Goal: Answer question/provide support: Answer question/provide support

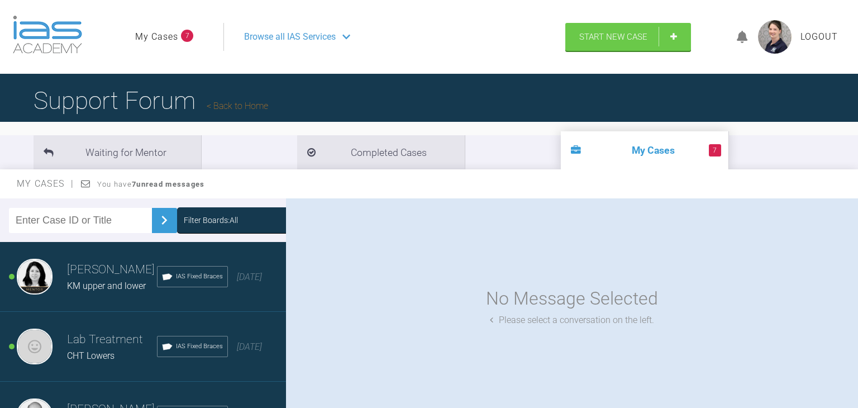
click at [741, 37] on icon at bounding box center [741, 37] width 11 height 13
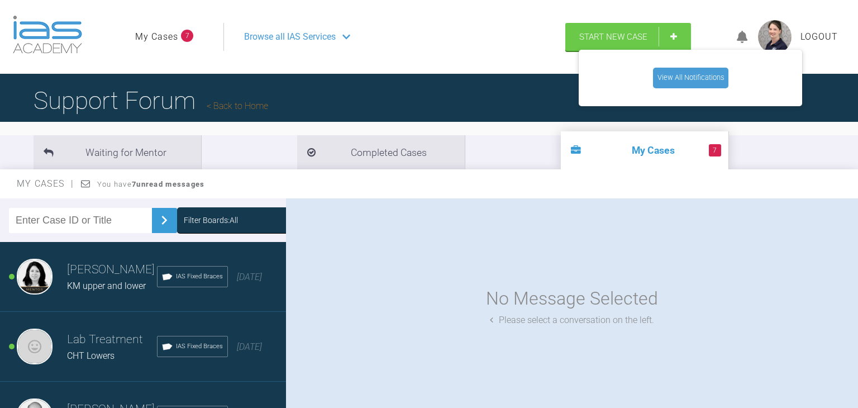
click at [701, 73] on link "View All Notifications" at bounding box center [690, 78] width 75 height 20
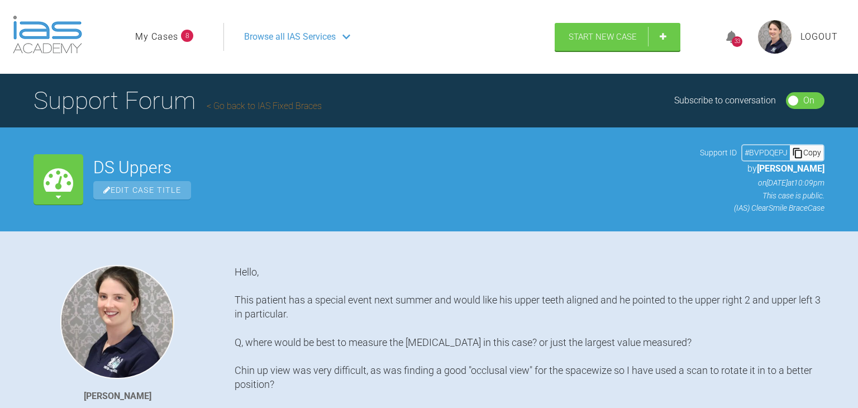
click at [771, 151] on div "# BVPDQEPJ" at bounding box center [765, 152] width 47 height 12
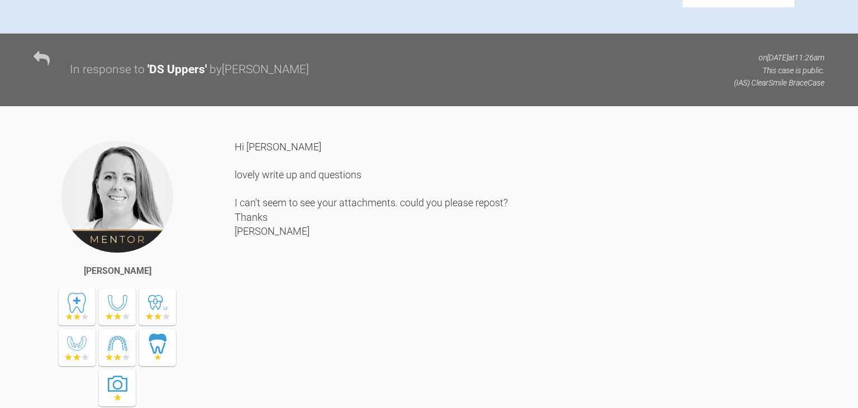
scroll to position [845, 0]
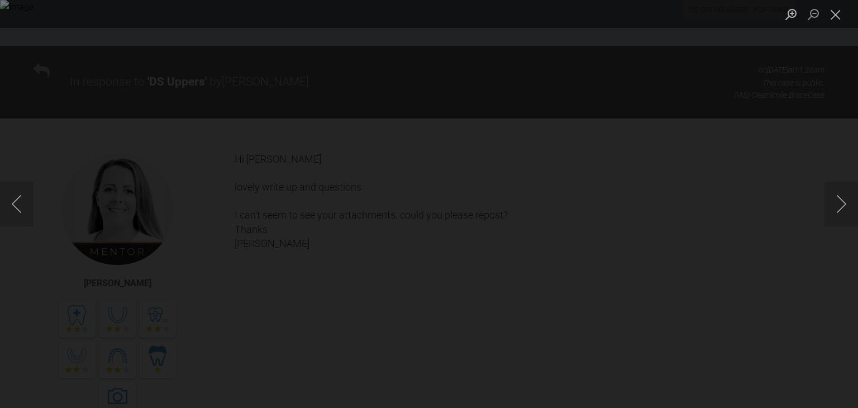
click at [366, 211] on img "Lightbox" at bounding box center [429, 204] width 858 height 408
click at [501, 120] on img "Lightbox" at bounding box center [429, 204] width 858 height 408
click at [587, 120] on img "Lightbox" at bounding box center [429, 204] width 858 height 408
click at [836, 21] on button "Close lightbox" at bounding box center [835, 14] width 22 height 20
